Goal: Information Seeking & Learning: Learn about a topic

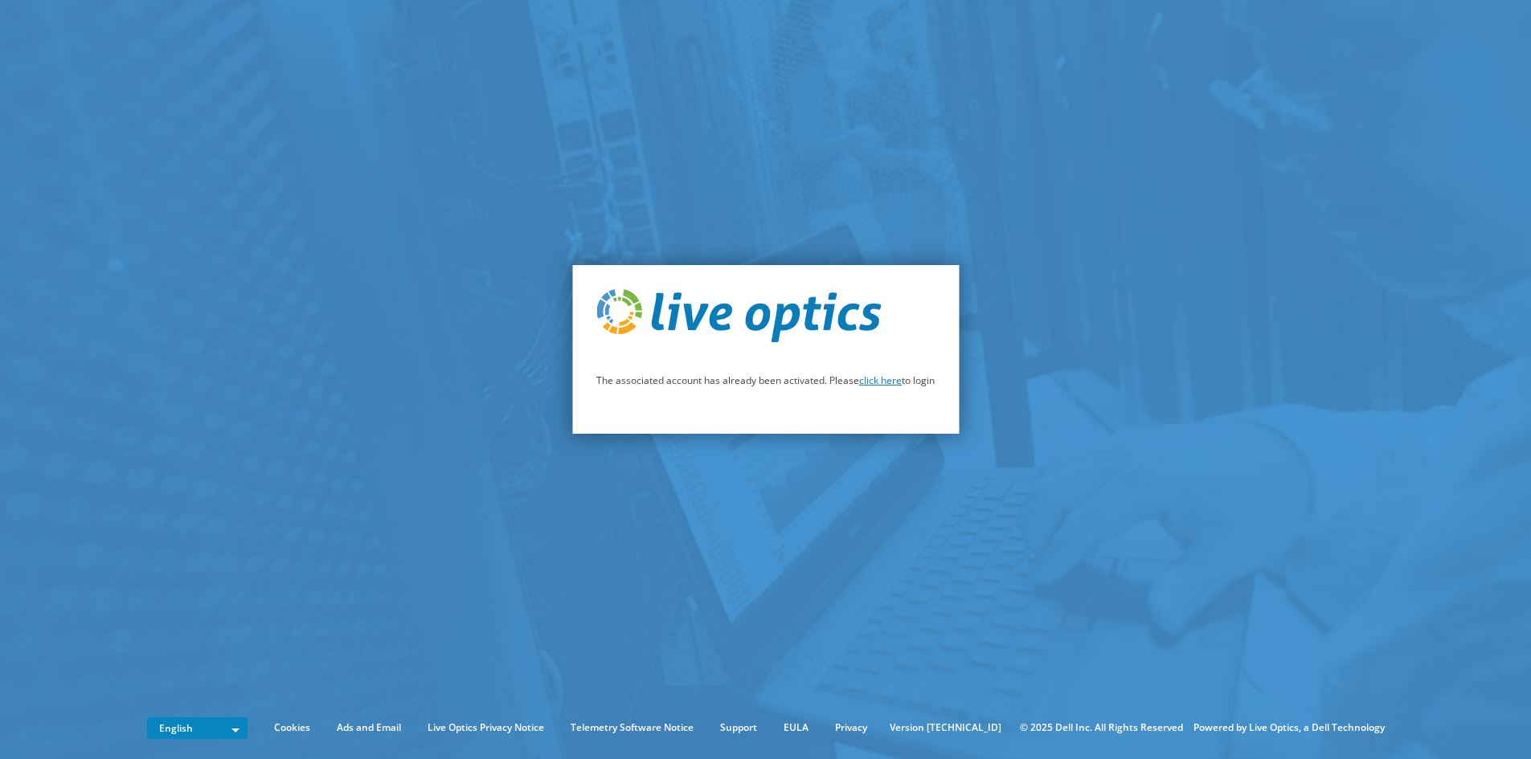
click at [879, 382] on link "click here" at bounding box center [880, 381] width 43 height 14
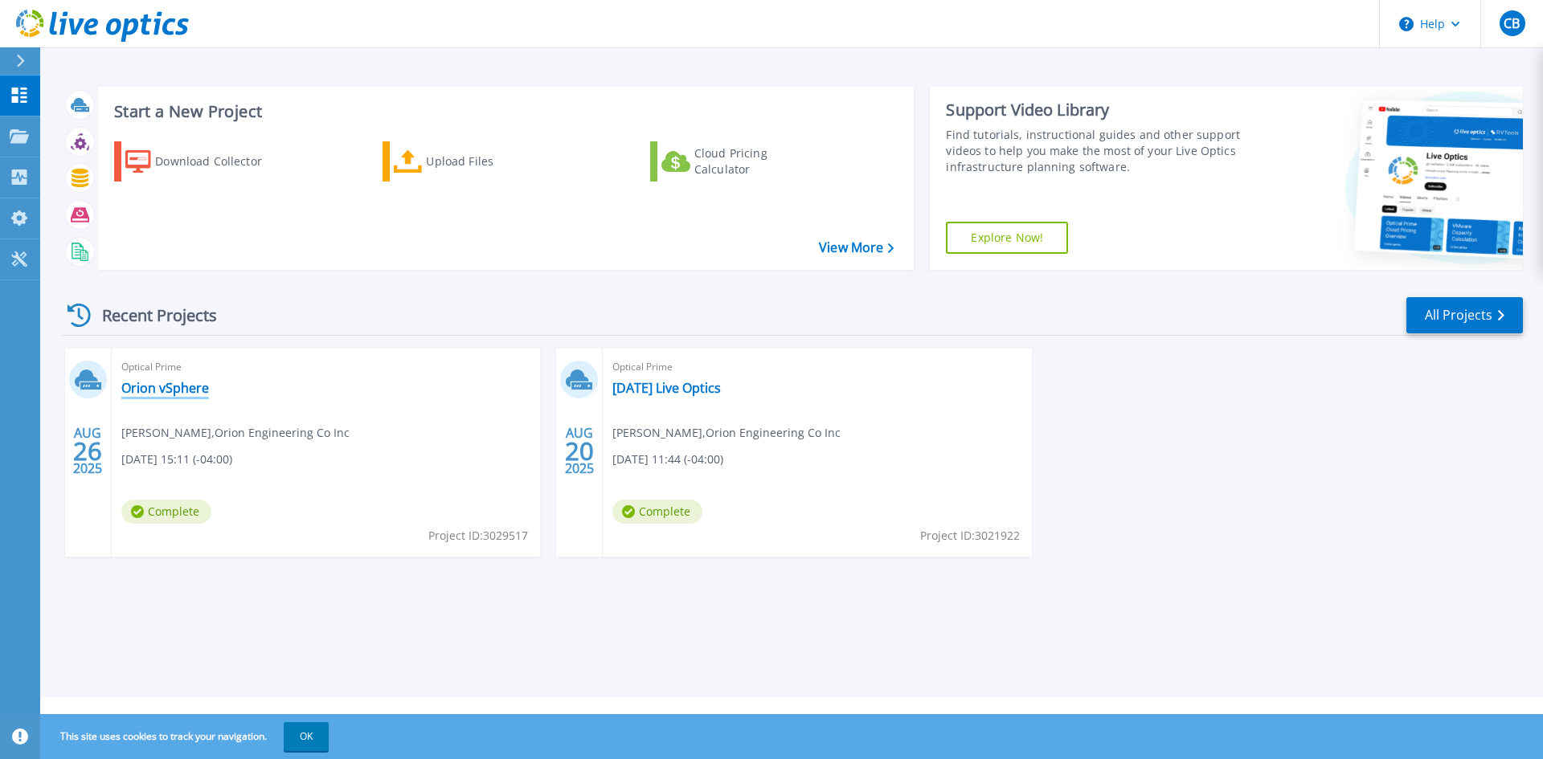
click at [165, 384] on link "Orion vSphere" at bounding box center [165, 388] width 88 height 16
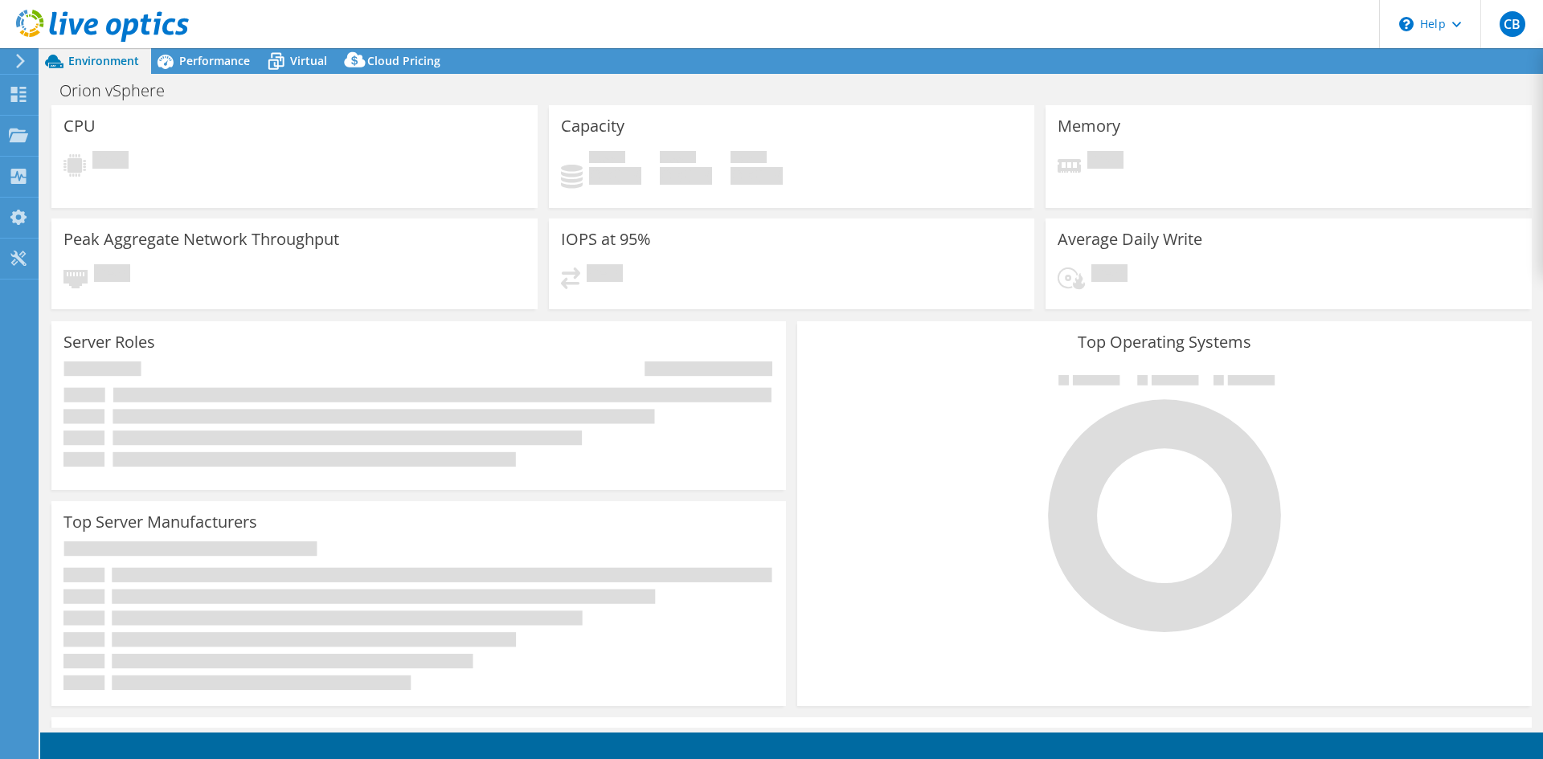
select select "USD"
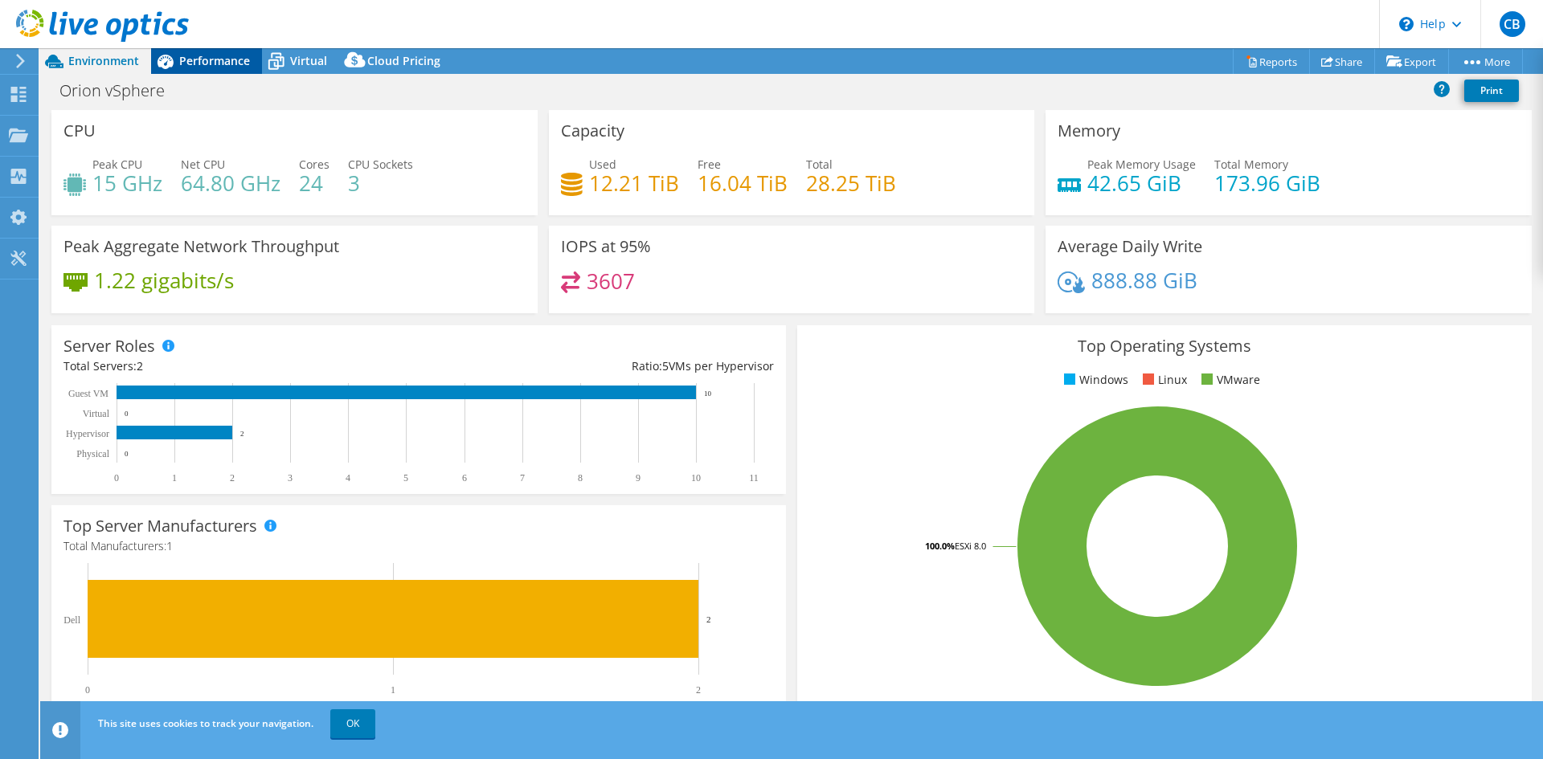
click at [212, 57] on span "Performance" at bounding box center [214, 60] width 71 height 15
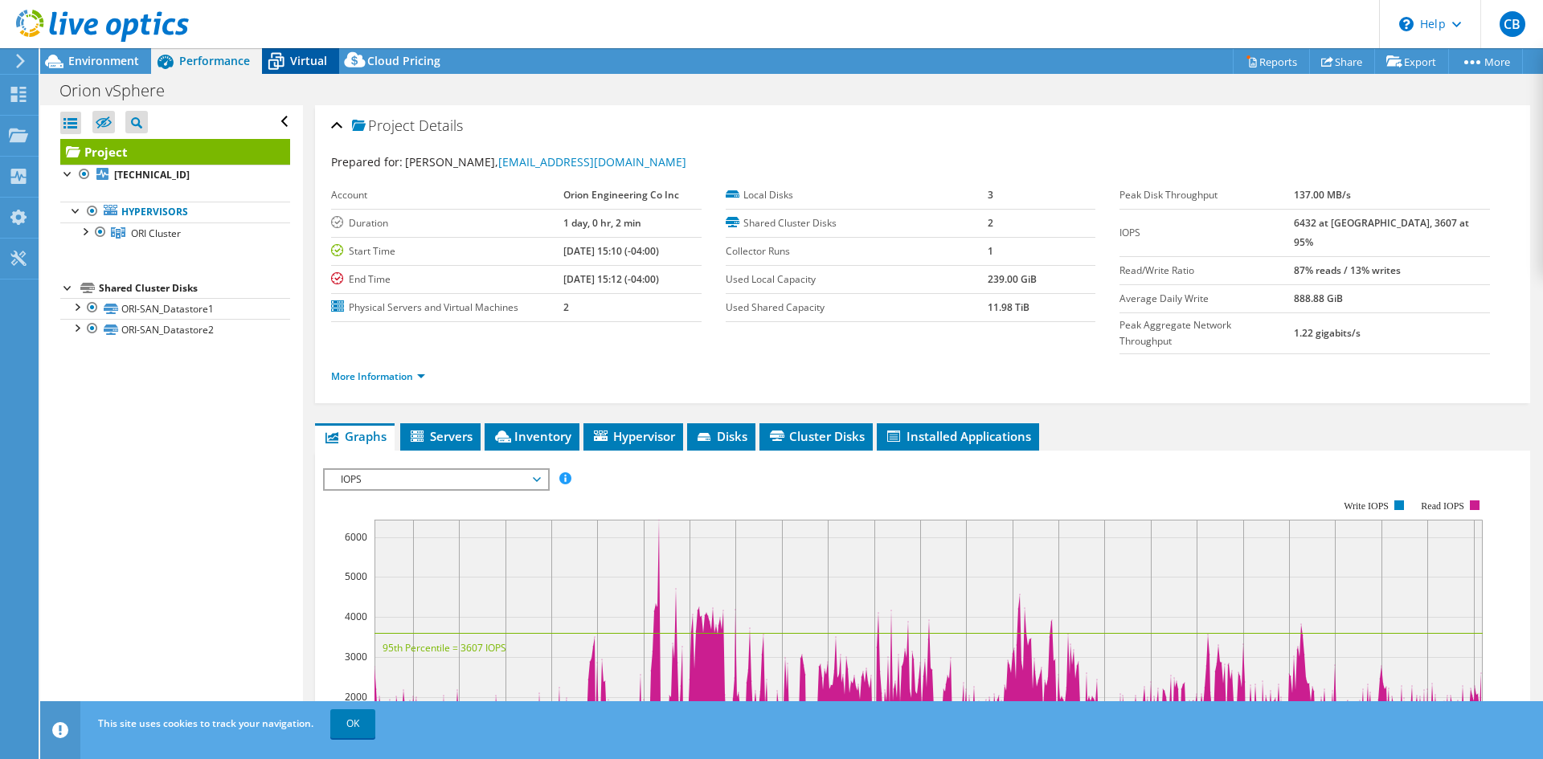
click at [282, 63] on icon at bounding box center [276, 62] width 16 height 13
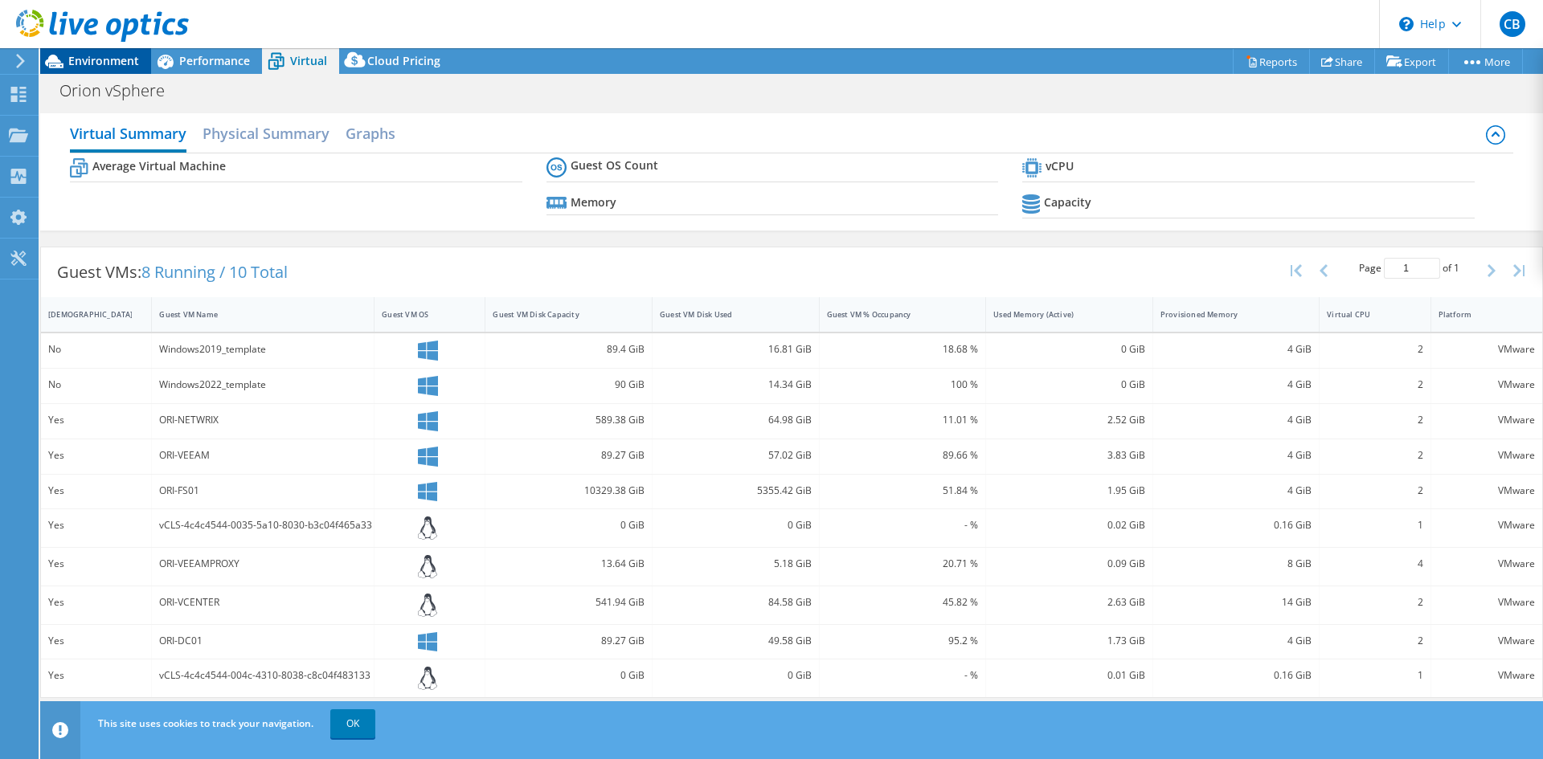
click at [112, 57] on span "Environment" at bounding box center [103, 60] width 71 height 15
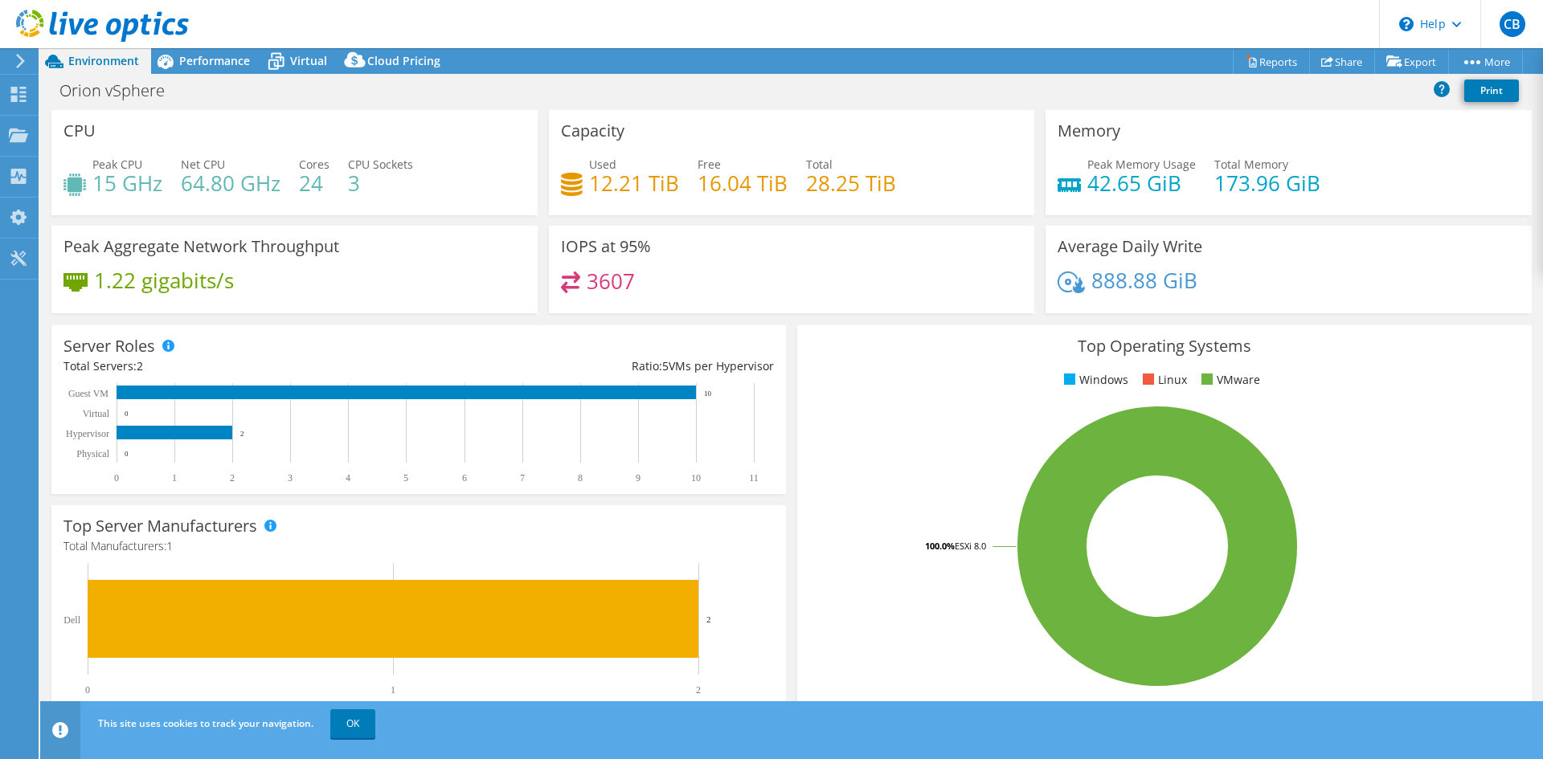
click at [275, 184] on h4 "64.80 GHz" at bounding box center [231, 183] width 100 height 18
click at [319, 183] on h4 "24" at bounding box center [314, 183] width 31 height 18
click at [305, 183] on h4 "24" at bounding box center [314, 183] width 31 height 18
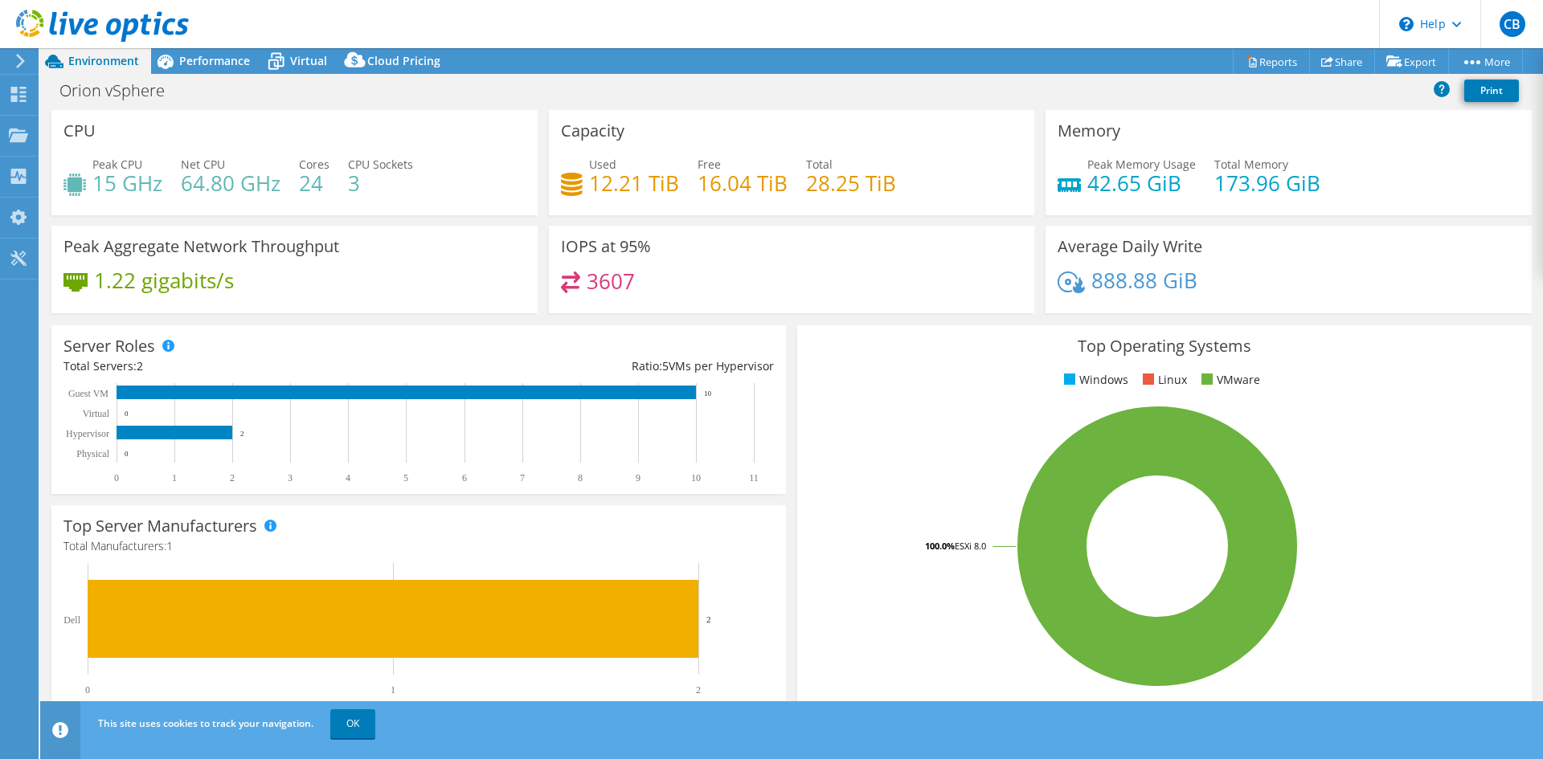
click at [533, 105] on div "Orion vSphere Print" at bounding box center [791, 93] width 1503 height 35
